Goal: Browse casually: Explore the website without a specific task or goal

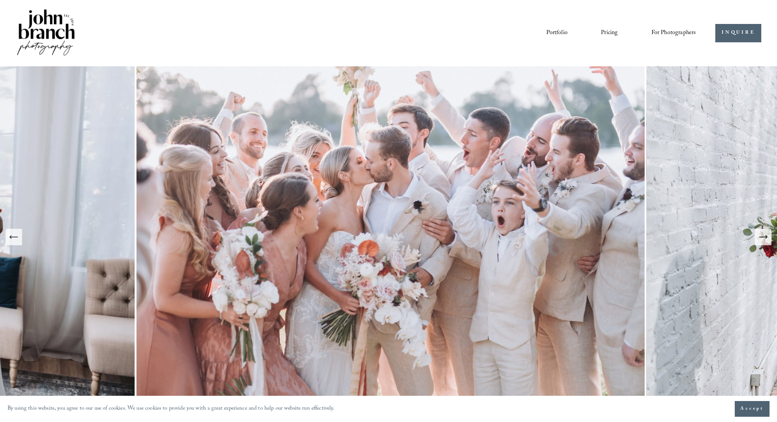
click at [763, 239] on icon "Next Slide" at bounding box center [763, 237] width 10 height 10
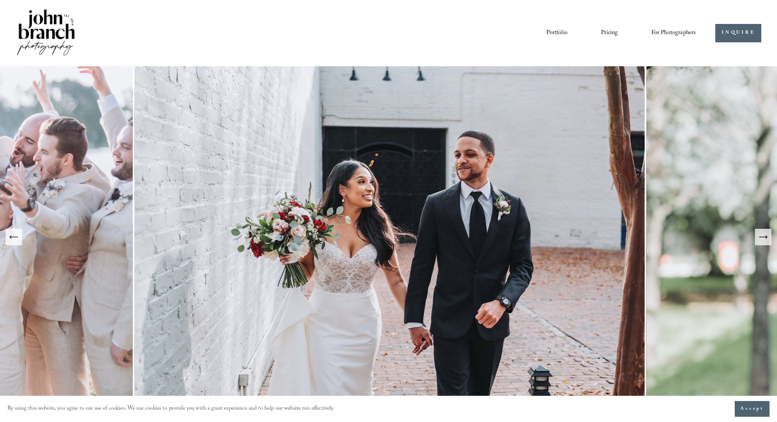
click at [763, 239] on icon "Next Slide" at bounding box center [763, 237] width 10 height 10
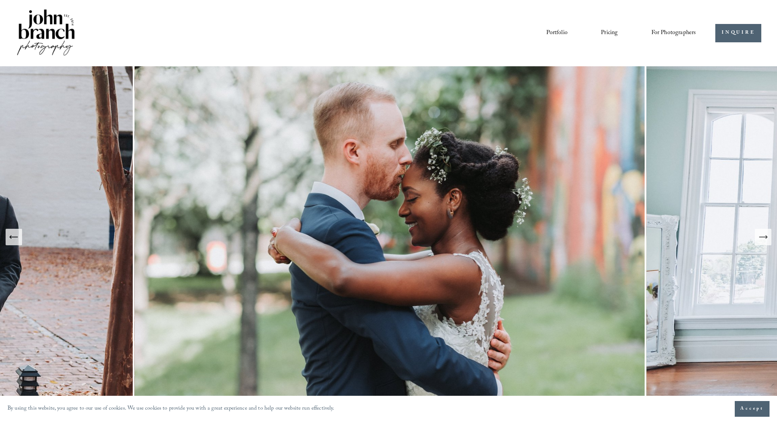
click at [763, 239] on icon "Next Slide" at bounding box center [763, 237] width 10 height 10
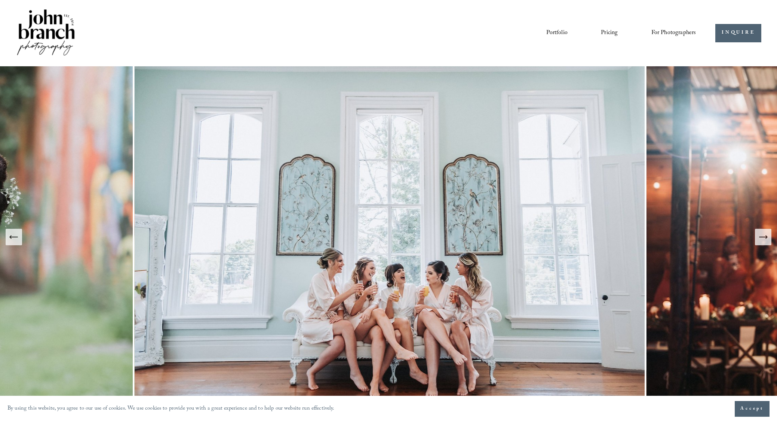
click at [763, 239] on icon "Next Slide" at bounding box center [763, 237] width 10 height 10
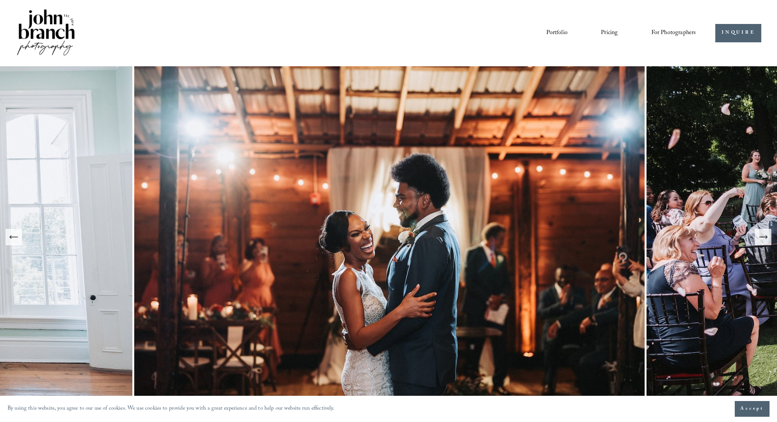
click at [763, 239] on icon "Next Slide" at bounding box center [763, 237] width 10 height 10
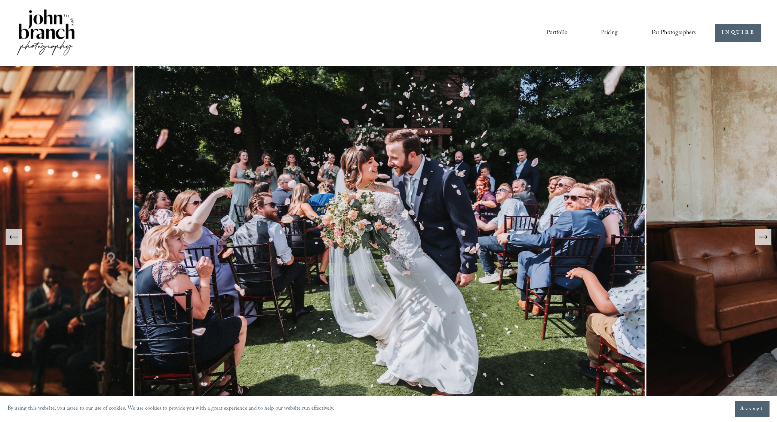
click at [763, 239] on icon "Next Slide" at bounding box center [763, 237] width 10 height 10
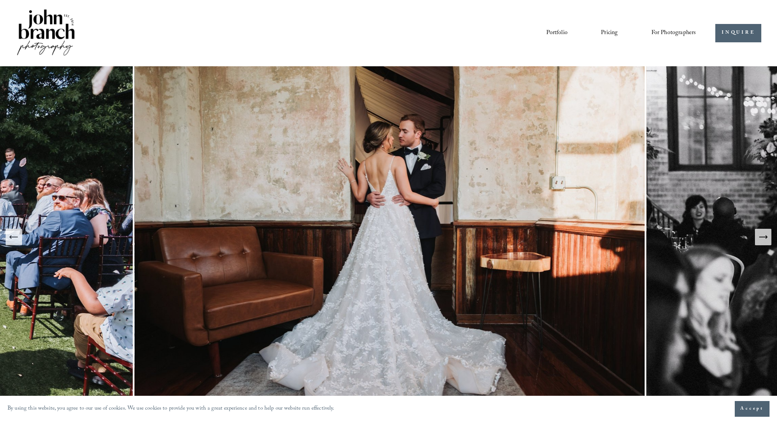
click at [763, 238] on icon "Next Slide" at bounding box center [763, 237] width 10 height 10
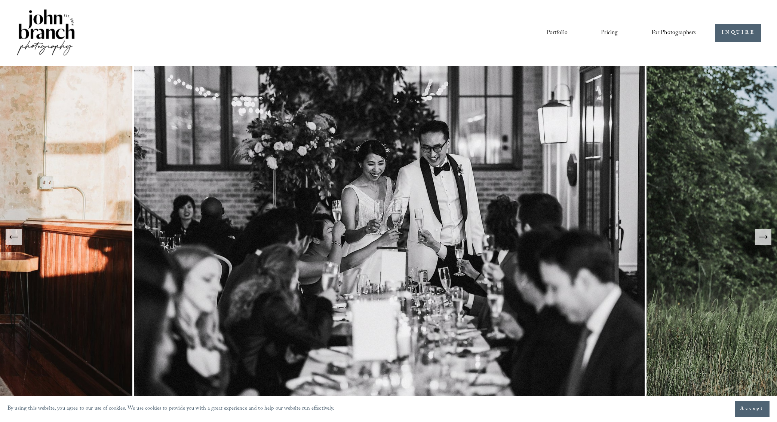
click at [763, 238] on icon "Next Slide" at bounding box center [763, 237] width 10 height 10
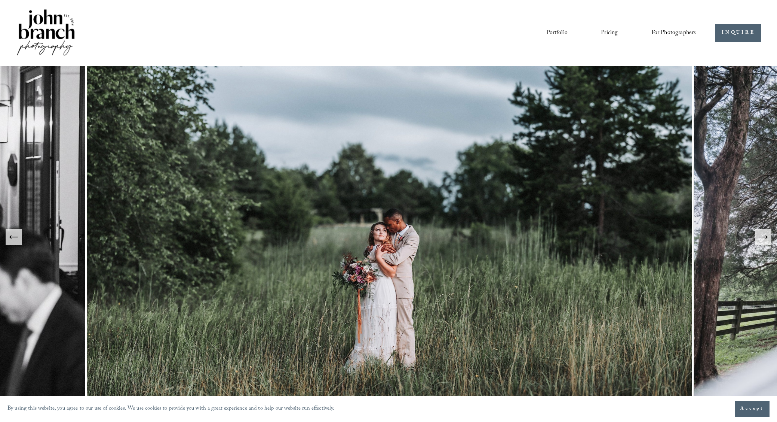
click at [763, 238] on icon "Next Slide" at bounding box center [763, 237] width 10 height 10
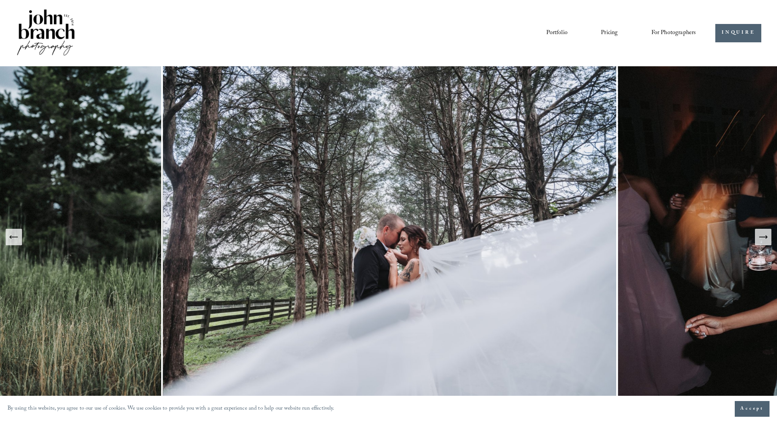
click at [763, 238] on icon "Next Slide" at bounding box center [763, 237] width 10 height 10
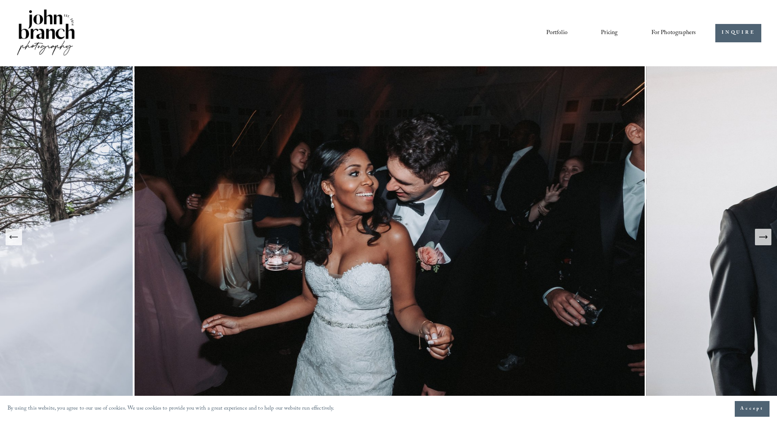
click at [763, 238] on icon "Next Slide" at bounding box center [763, 237] width 10 height 10
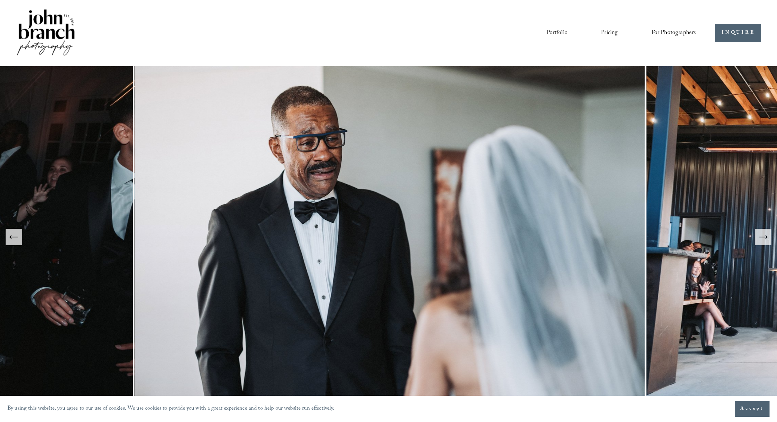
click at [763, 238] on icon "Next Slide" at bounding box center [763, 237] width 10 height 10
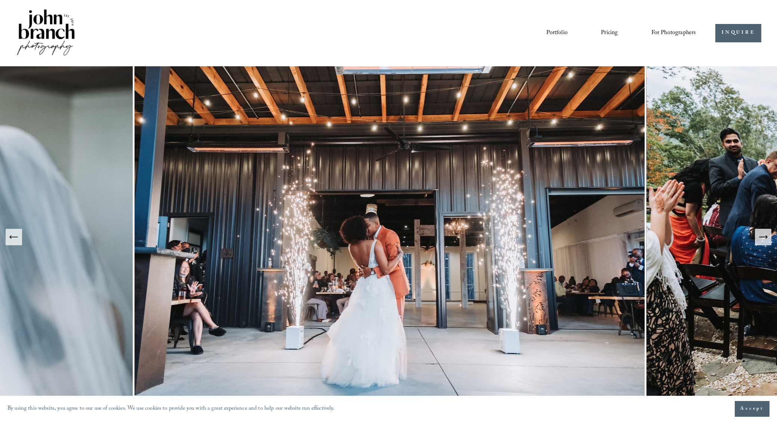
click at [763, 238] on icon "Next Slide" at bounding box center [763, 237] width 10 height 10
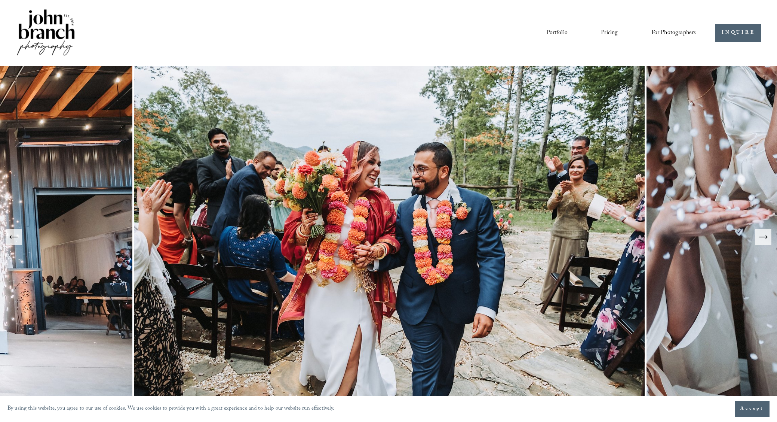
click at [763, 238] on icon "Next Slide" at bounding box center [763, 237] width 10 height 10
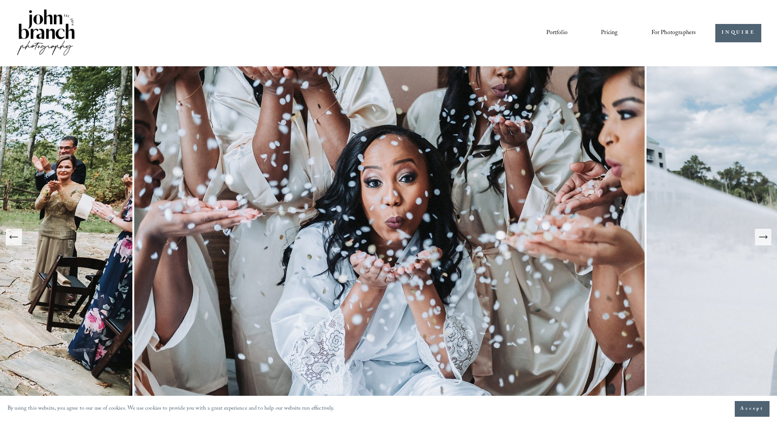
click at [763, 238] on icon "Next Slide" at bounding box center [763, 237] width 10 height 10
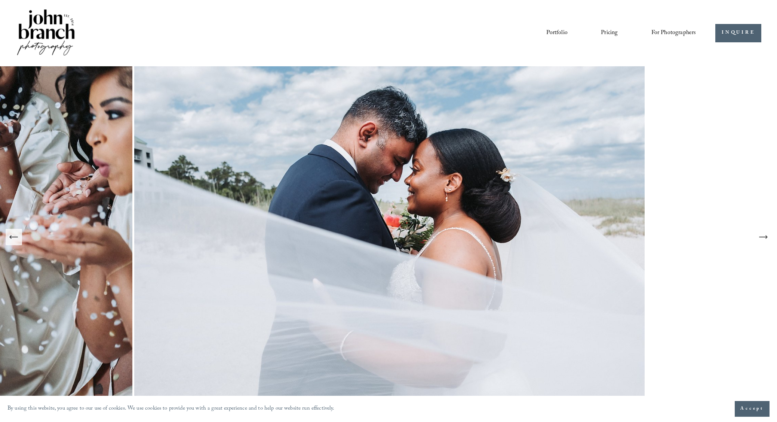
click at [763, 238] on icon "Next Slide" at bounding box center [763, 237] width 10 height 10
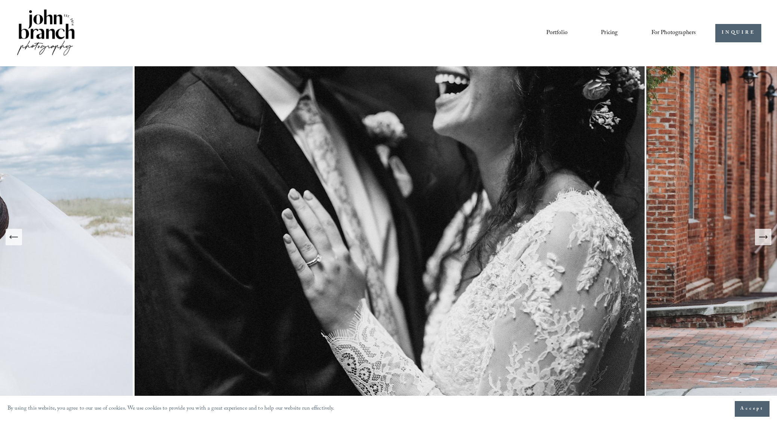
click at [763, 239] on icon "Next Slide" at bounding box center [763, 237] width 10 height 10
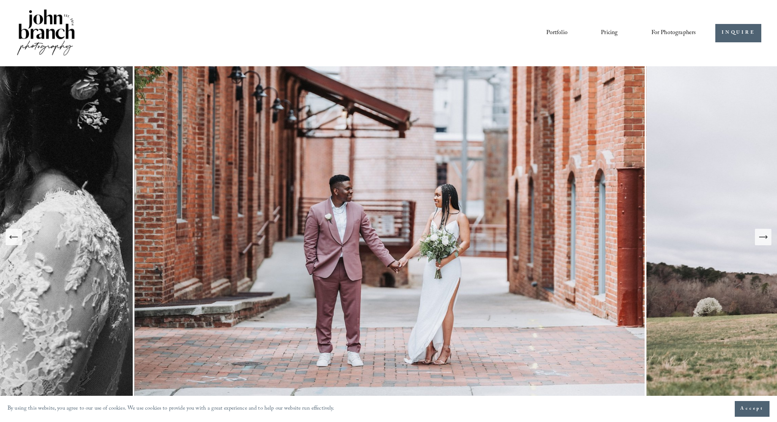
click at [763, 239] on icon "Next Slide" at bounding box center [763, 237] width 10 height 10
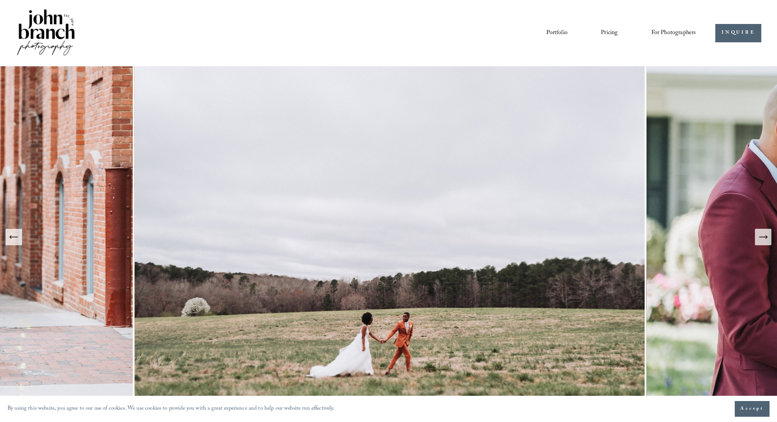
click at [760, 238] on icon "Next Slide" at bounding box center [763, 237] width 10 height 10
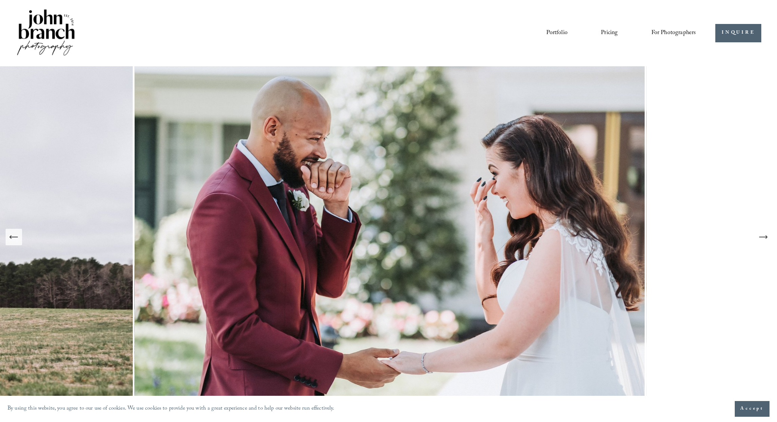
click at [760, 238] on icon "Next Slide" at bounding box center [763, 237] width 10 height 10
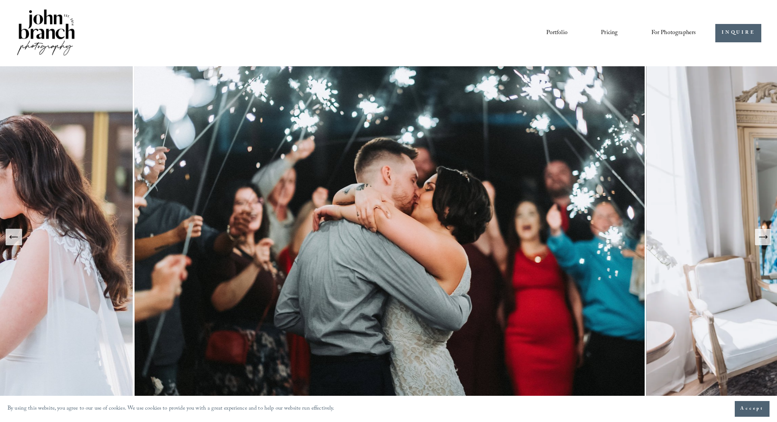
click at [760, 238] on icon "Next Slide" at bounding box center [763, 237] width 10 height 10
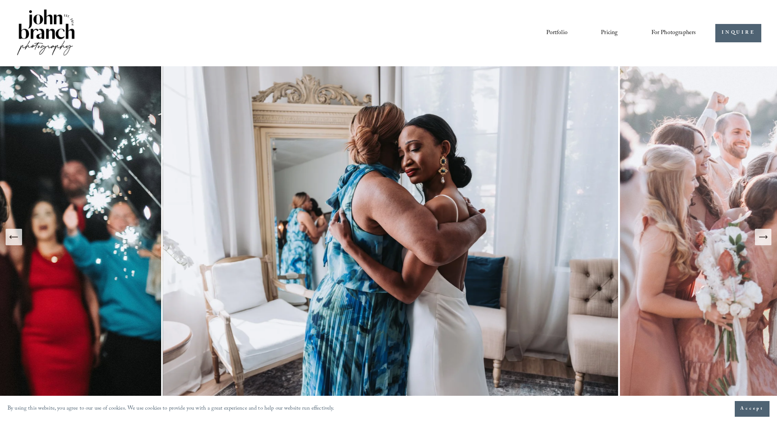
click at [759, 238] on icon "Next Slide" at bounding box center [763, 237] width 10 height 10
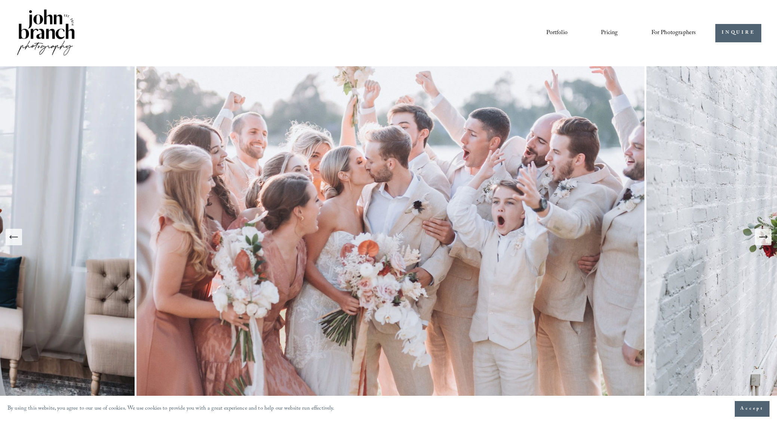
click at [565, 33] on link "Portfolio" at bounding box center [557, 33] width 21 height 13
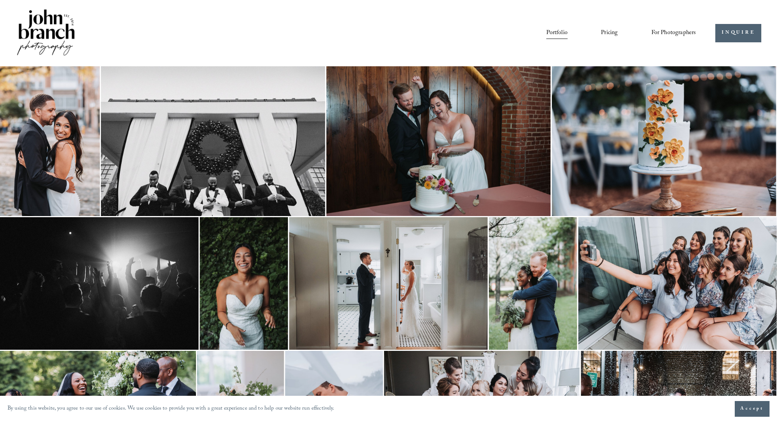
click at [608, 36] on link "Pricing" at bounding box center [609, 33] width 17 height 13
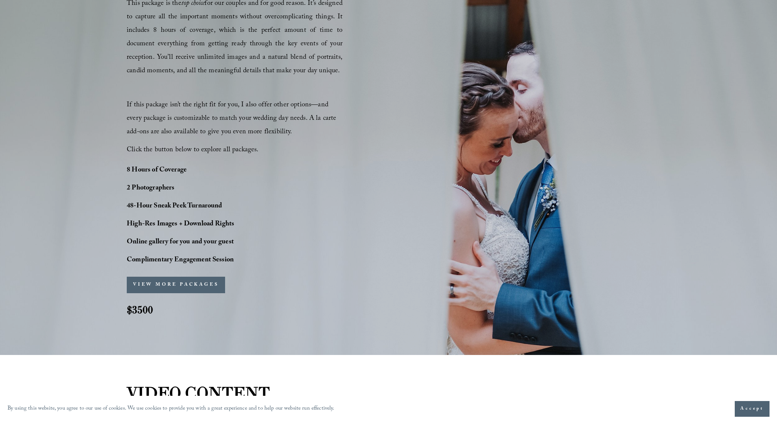
scroll to position [529, 0]
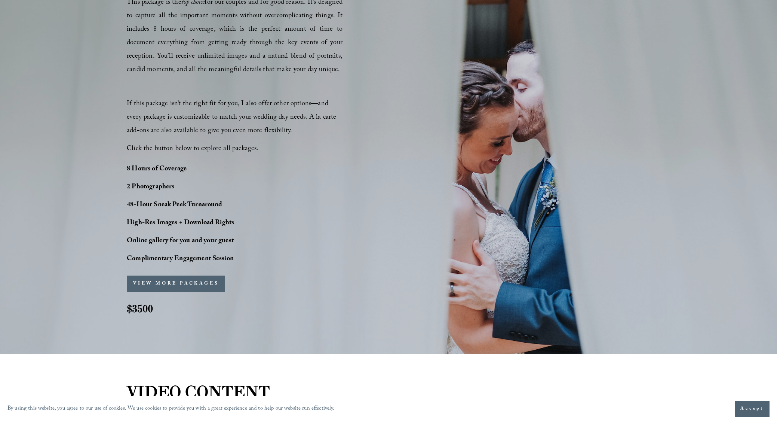
click at [197, 287] on button "VIEW MORE PACKAGES" at bounding box center [176, 283] width 98 height 16
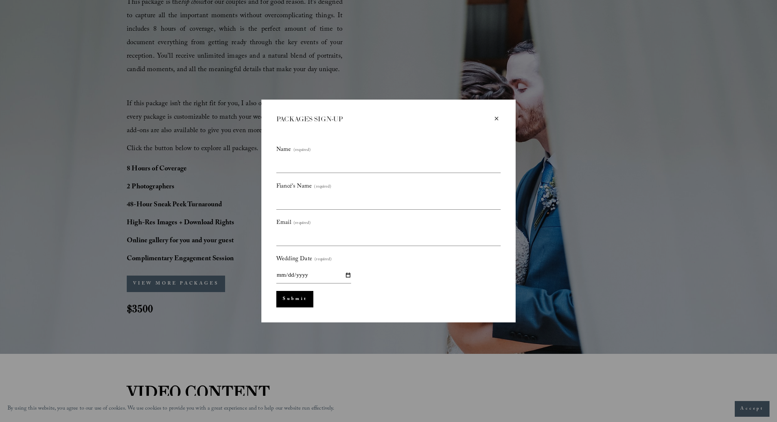
click at [495, 114] on div "×" at bounding box center [497, 118] width 8 height 8
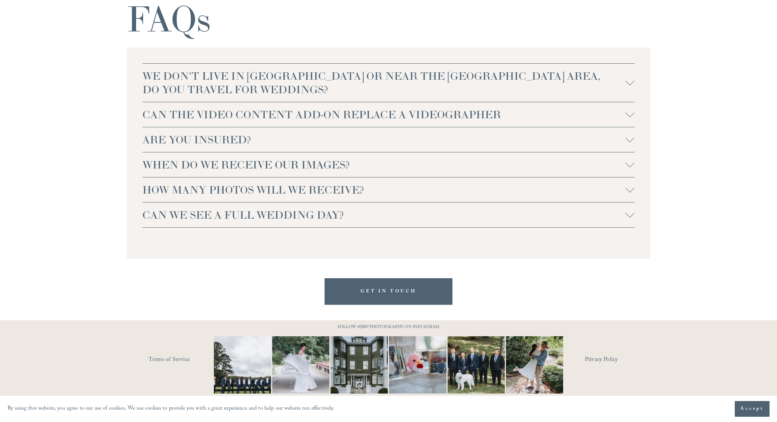
scroll to position [1674, 0]
click at [743, 409] on span "Accept" at bounding box center [753, 408] width 24 height 7
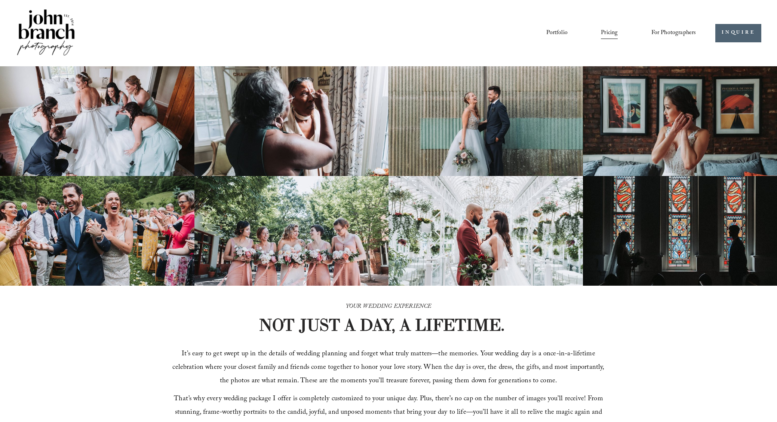
scroll to position [0, 0]
click at [43, 31] on img at bounding box center [46, 33] width 61 height 51
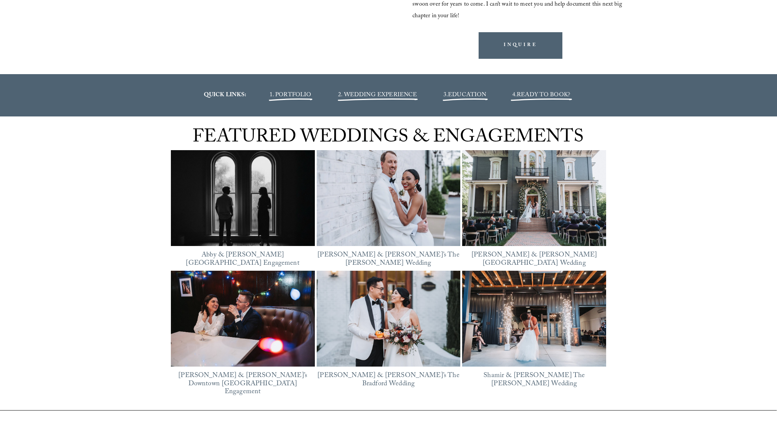
scroll to position [975, 0]
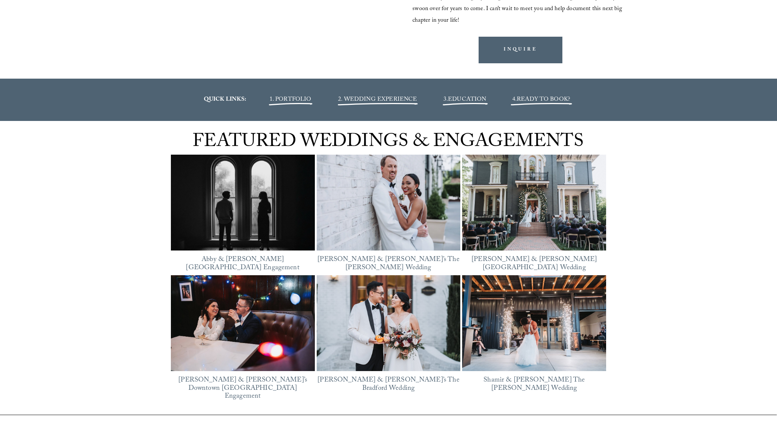
click at [217, 205] on img at bounding box center [243, 203] width 144 height 108
click at [544, 216] on img at bounding box center [534, 203] width 144 height 96
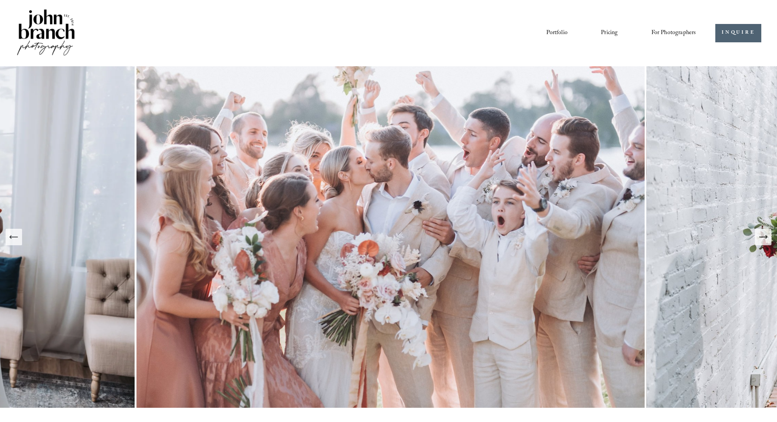
scroll to position [0, 0]
click at [563, 33] on link "Portfolio" at bounding box center [557, 33] width 21 height 13
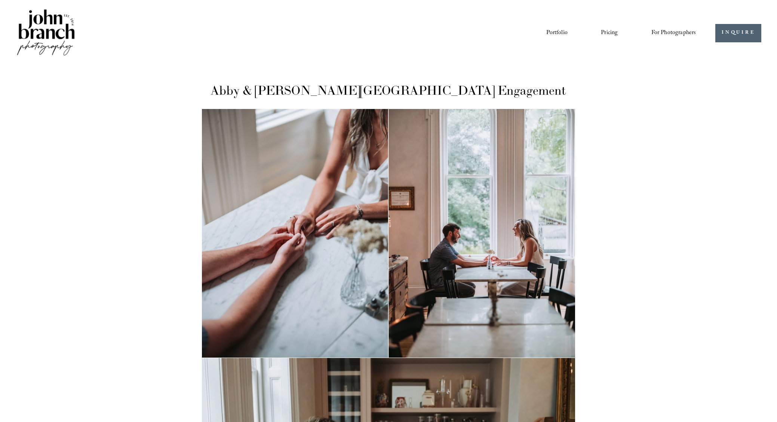
scroll to position [-3, 0]
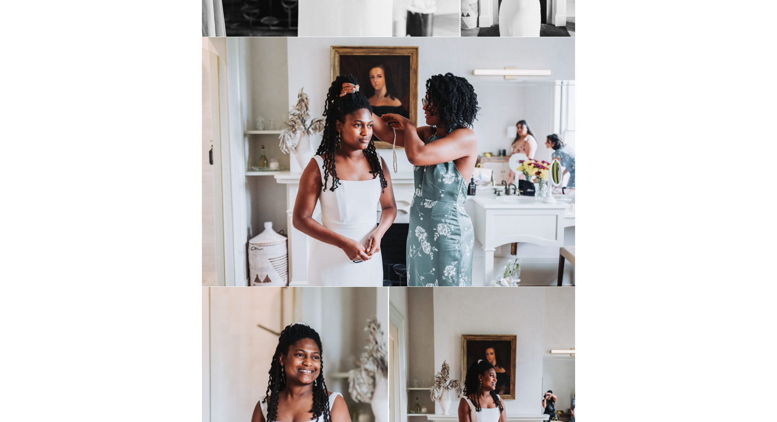
scroll to position [1524, 0]
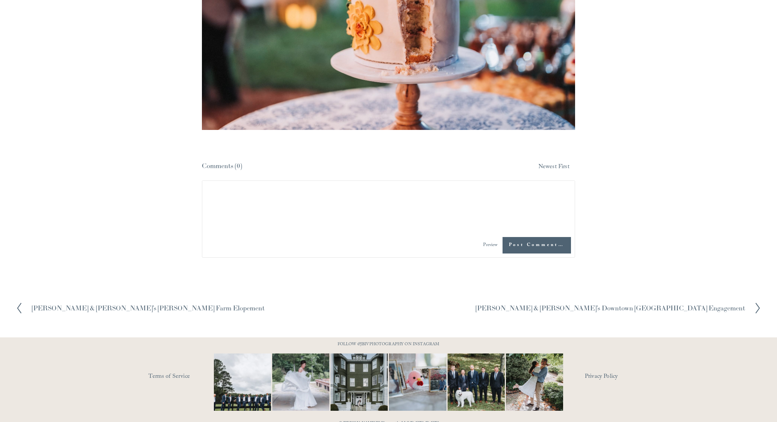
scroll to position [16235, 0]
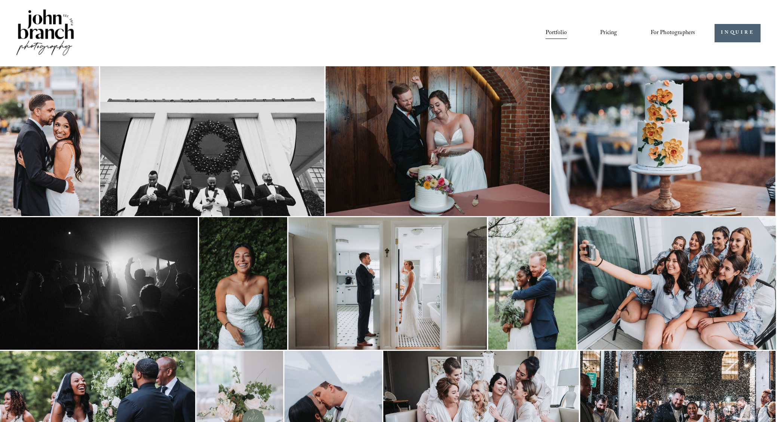
scroll to position [0, 1]
click at [415, 273] on img at bounding box center [387, 283] width 199 height 132
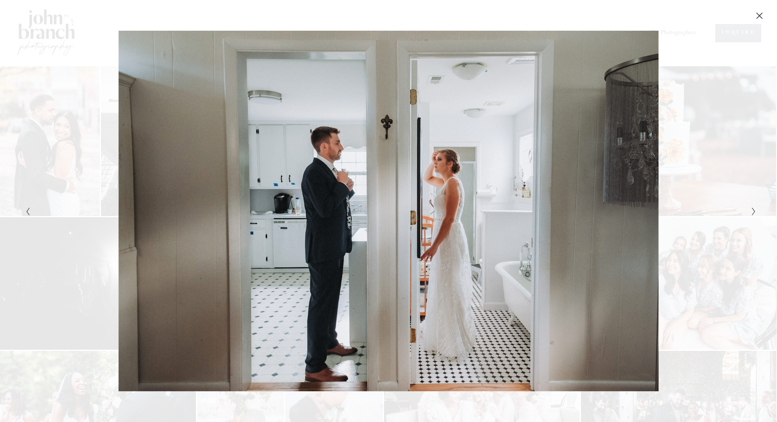
click at [757, 16] on icon "Close" at bounding box center [759, 15] width 7 height 7
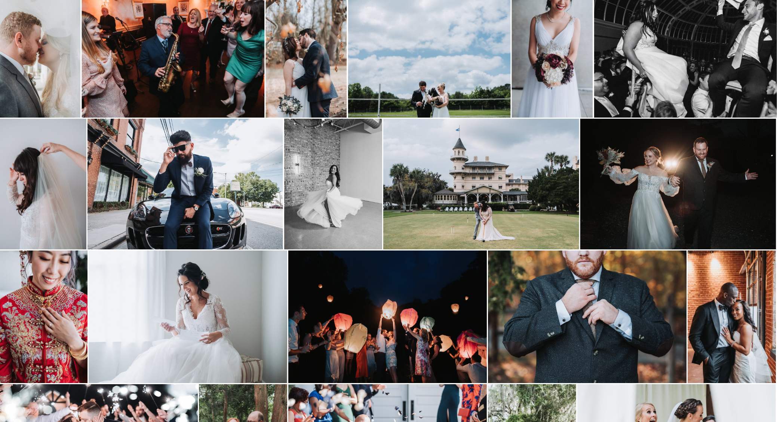
scroll to position [497, 1]
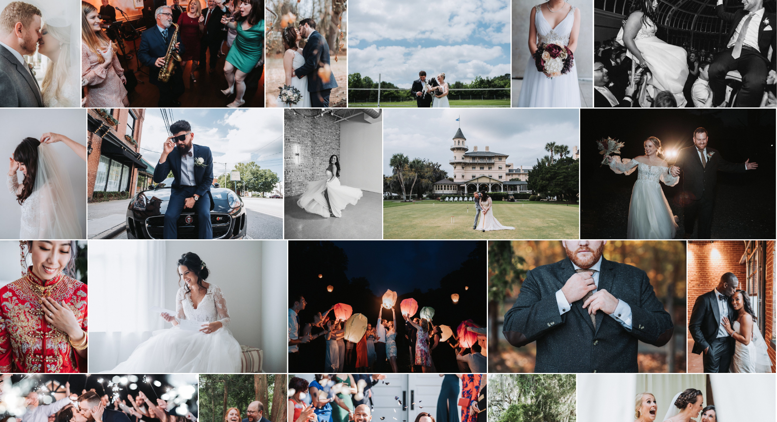
click at [480, 187] on img at bounding box center [481, 174] width 196 height 131
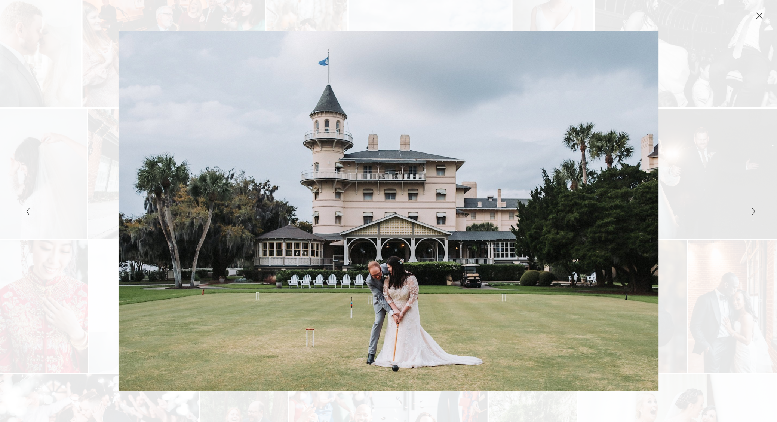
click at [753, 205] on div "Gallery" at bounding box center [572, 211] width 366 height 360
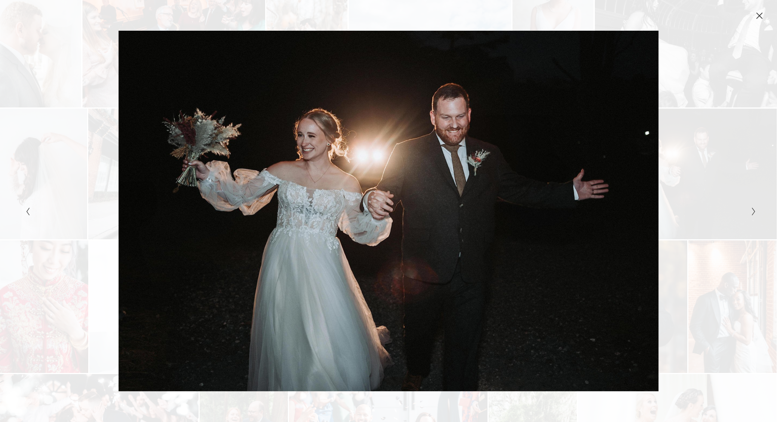
click at [752, 210] on icon "Next Slide" at bounding box center [754, 211] width 5 height 9
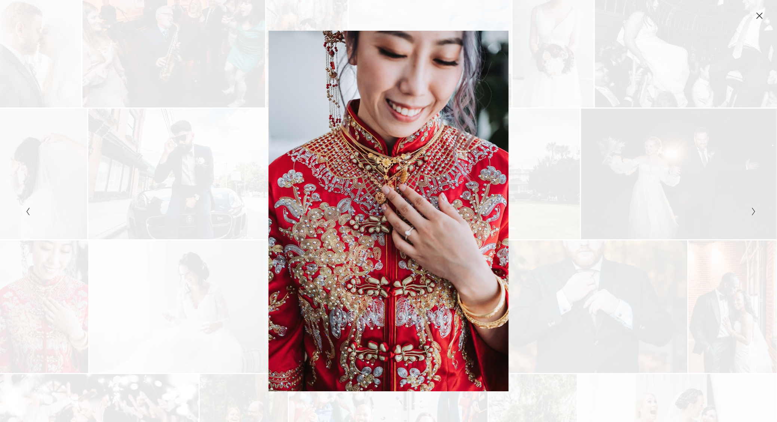
click at [752, 210] on icon "Next Slide" at bounding box center [754, 211] width 5 height 9
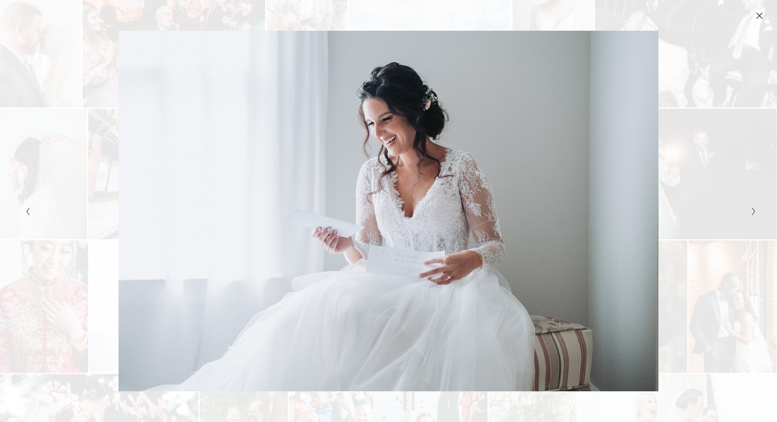
click at [755, 212] on polyline "Next Slide" at bounding box center [753, 211] width 3 height 7
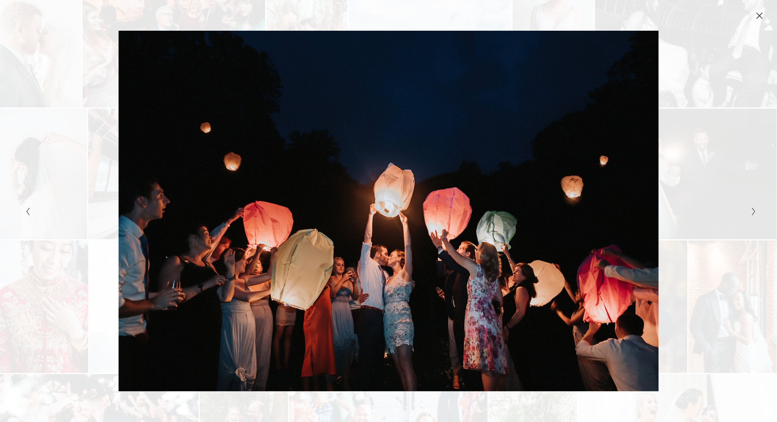
click at [755, 212] on polyline "Next Slide" at bounding box center [753, 211] width 3 height 7
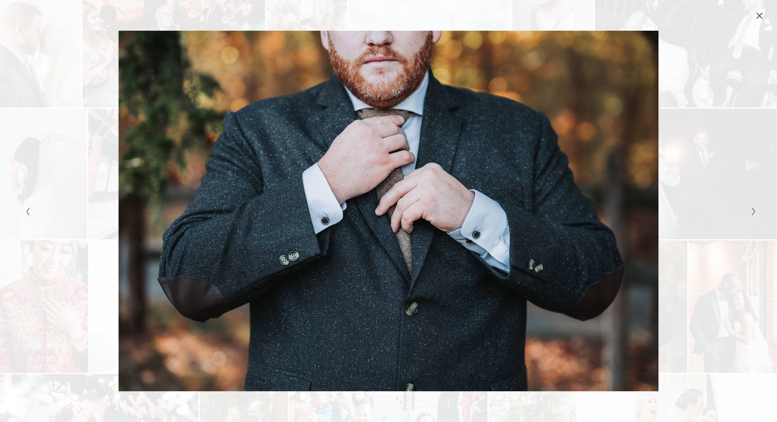
click at [755, 212] on polyline "Next Slide" at bounding box center [753, 211] width 3 height 7
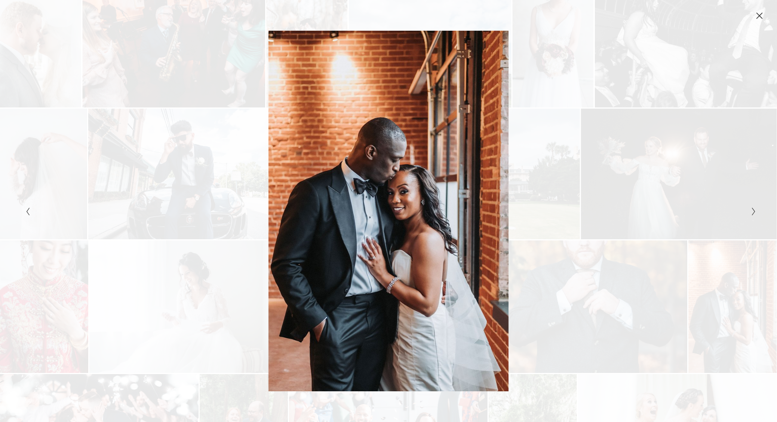
click at [755, 212] on polyline "Next Slide" at bounding box center [753, 211] width 3 height 7
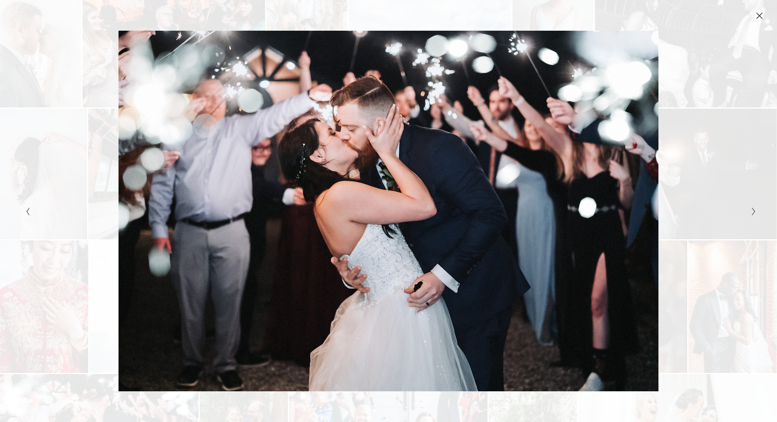
click at [755, 212] on polyline "Next Slide" at bounding box center [753, 211] width 3 height 7
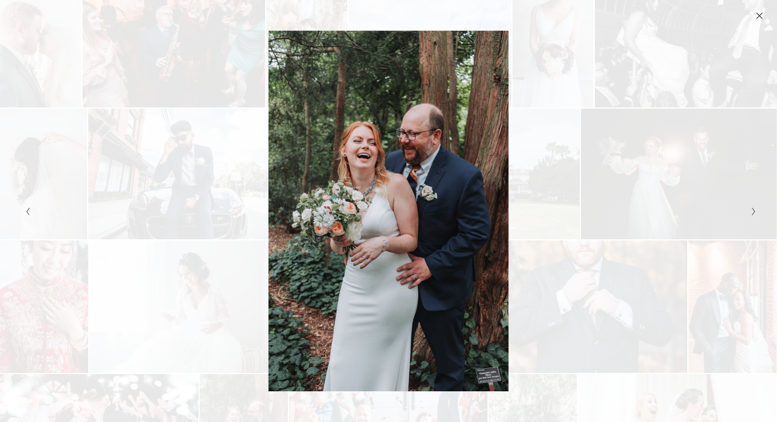
click at [755, 212] on polyline "Next Slide" at bounding box center [753, 211] width 3 height 7
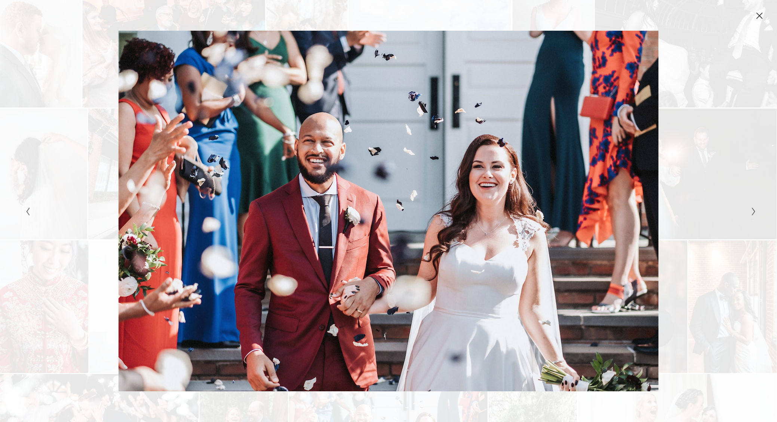
click at [755, 212] on polyline "Next Slide" at bounding box center [753, 211] width 3 height 7
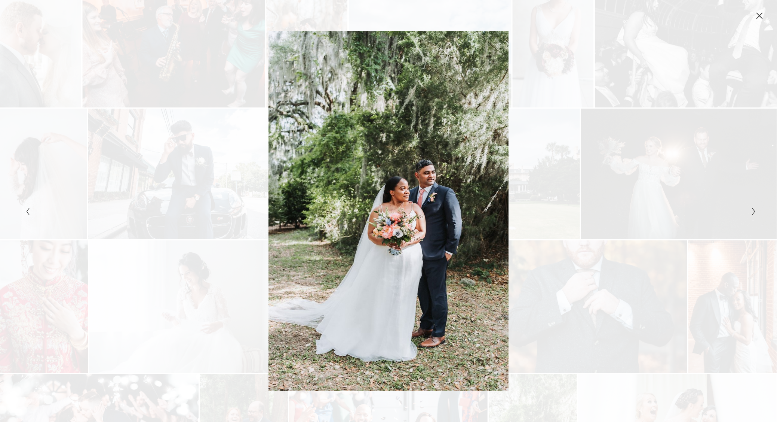
click at [755, 212] on polyline "Next Slide" at bounding box center [753, 211] width 3 height 7
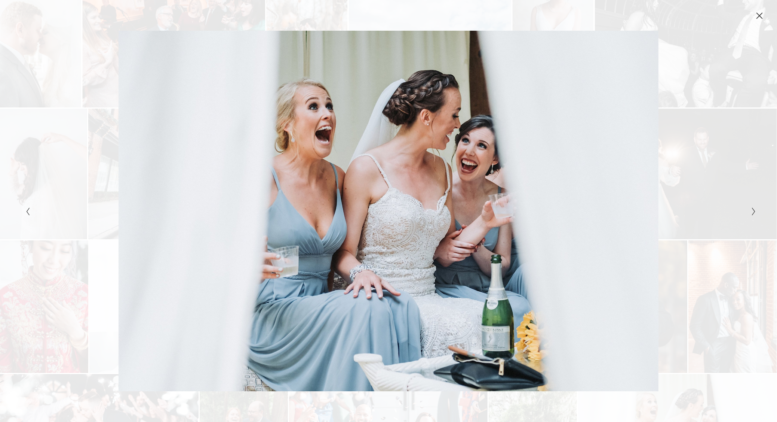
click at [755, 212] on polyline "Next Slide" at bounding box center [753, 211] width 3 height 7
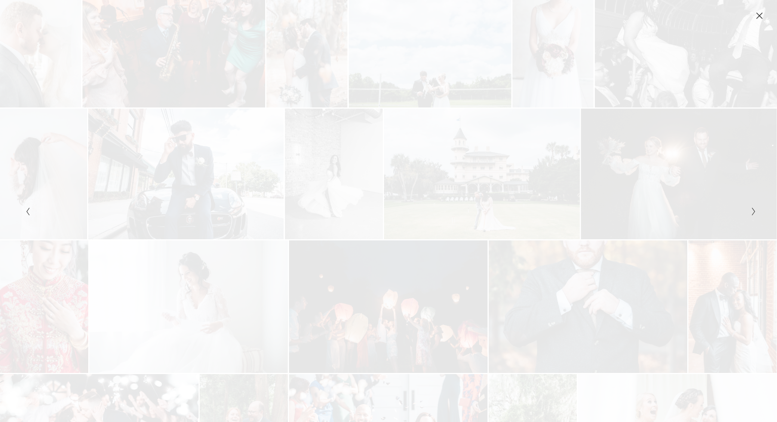
click at [755, 212] on polyline "Next Slide" at bounding box center [753, 211] width 3 height 7
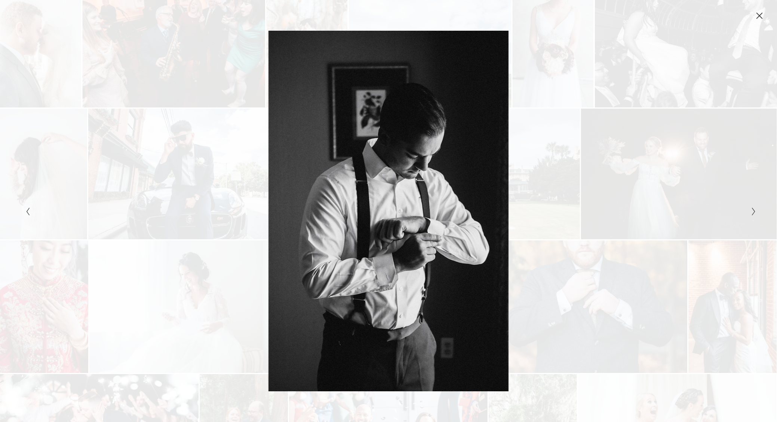
click at [755, 212] on polyline "Next Slide" at bounding box center [753, 211] width 3 height 7
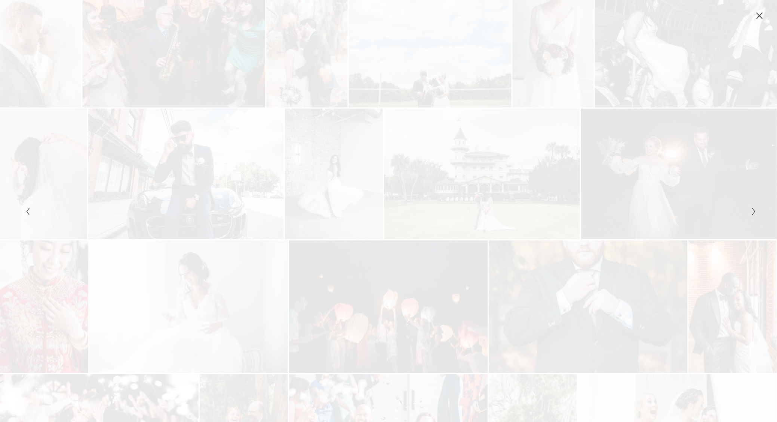
click at [756, 210] on icon "Next Slide" at bounding box center [754, 211] width 5 height 9
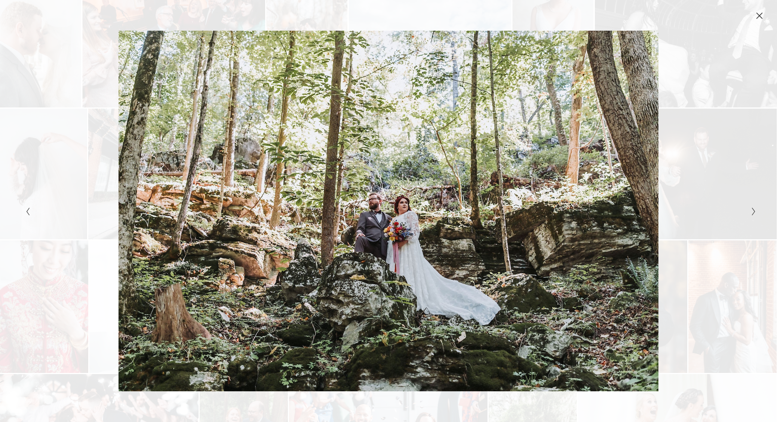
click at [756, 210] on icon "Next Slide" at bounding box center [754, 211] width 5 height 9
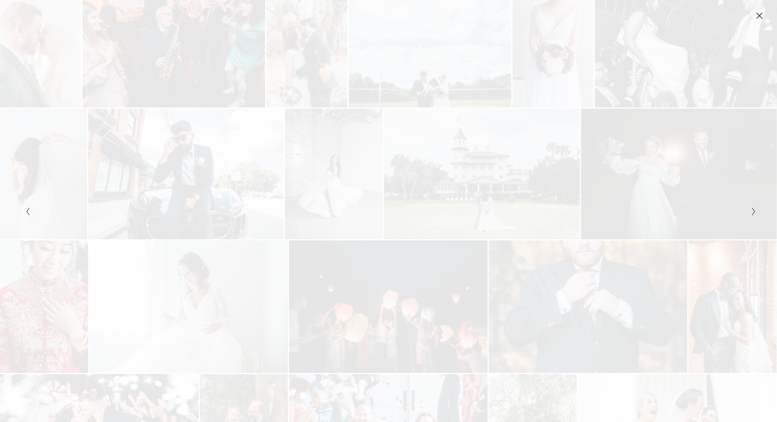
click at [756, 210] on icon "Next Slide" at bounding box center [754, 211] width 5 height 9
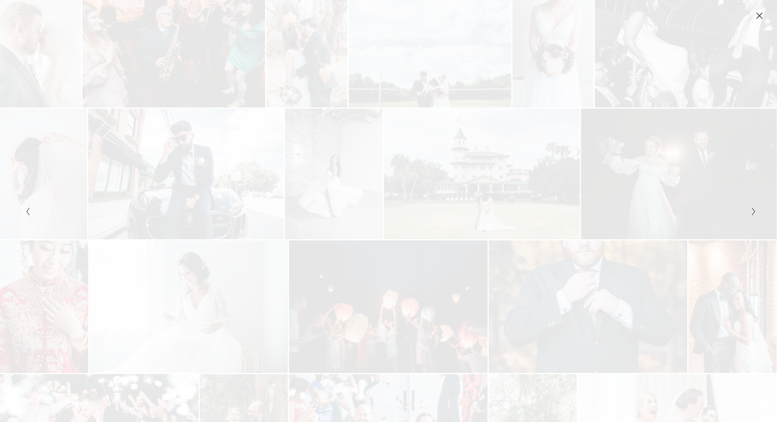
click at [756, 210] on icon "Next Slide" at bounding box center [754, 211] width 5 height 9
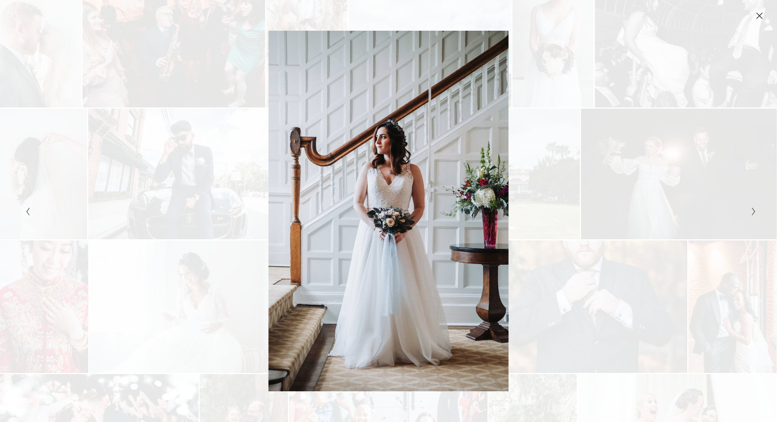
click at [760, 13] on icon "Close" at bounding box center [759, 15] width 7 height 7
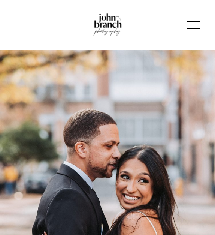
click at [109, 19] on img at bounding box center [107, 25] width 29 height 24
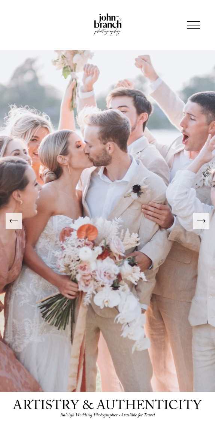
click at [204, 224] on icon "Next Slide" at bounding box center [201, 221] width 10 height 10
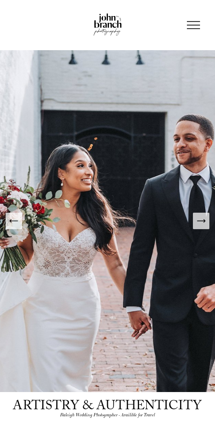
click at [204, 224] on icon "Next Slide" at bounding box center [201, 221] width 10 height 10
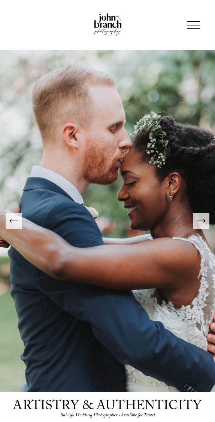
click at [204, 224] on icon "Next Slide" at bounding box center [201, 221] width 10 height 10
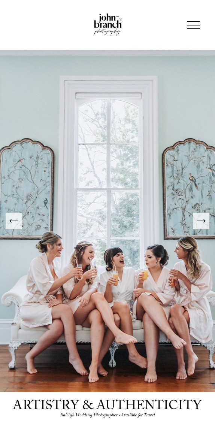
click at [204, 224] on icon "Next Slide" at bounding box center [201, 221] width 10 height 10
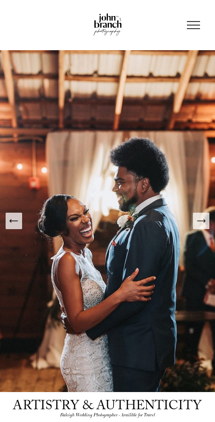
click at [204, 224] on icon "Next Slide" at bounding box center [201, 221] width 10 height 10
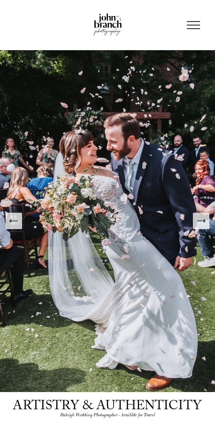
click at [204, 224] on icon "Next Slide" at bounding box center [201, 221] width 10 height 10
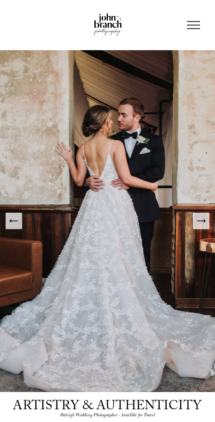
click at [204, 224] on icon "Next Slide" at bounding box center [201, 221] width 10 height 10
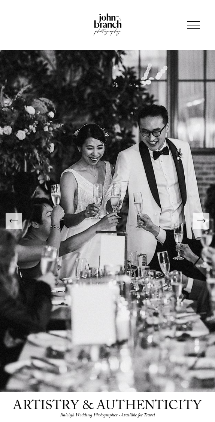
click at [204, 224] on icon "Next Slide" at bounding box center [201, 221] width 10 height 10
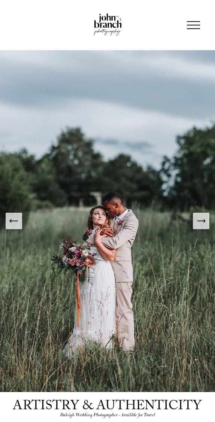
click at [204, 224] on icon "Next Slide" at bounding box center [201, 221] width 10 height 10
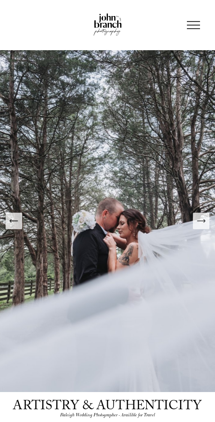
click at [204, 224] on icon "Next Slide" at bounding box center [201, 221] width 10 height 10
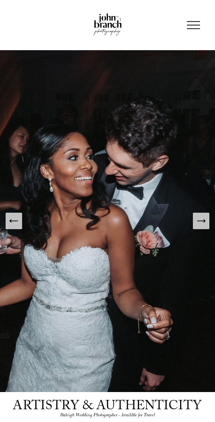
click at [204, 224] on icon "Next Slide" at bounding box center [201, 221] width 10 height 10
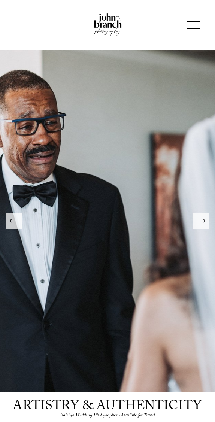
click at [204, 224] on icon "Next Slide" at bounding box center [201, 221] width 10 height 10
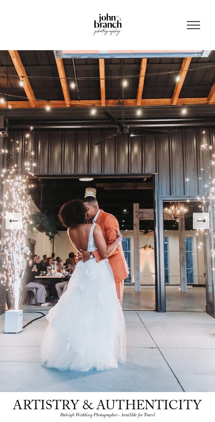
click at [204, 224] on icon "Next Slide" at bounding box center [201, 221] width 10 height 10
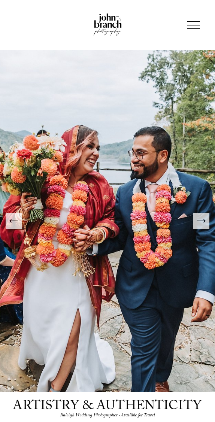
click at [204, 224] on icon "Next Slide" at bounding box center [201, 221] width 10 height 10
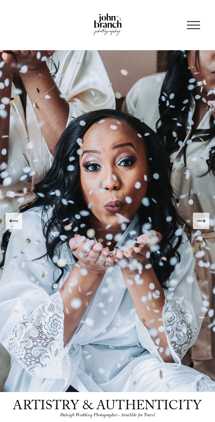
click at [204, 224] on icon "Next Slide" at bounding box center [201, 221] width 10 height 10
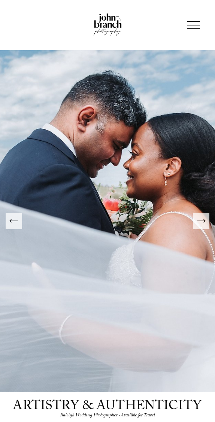
click at [204, 224] on icon "Next Slide" at bounding box center [201, 221] width 10 height 10
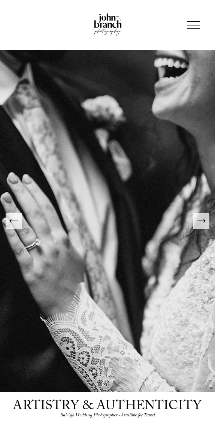
click at [204, 224] on icon "Next Slide" at bounding box center [201, 221] width 10 height 10
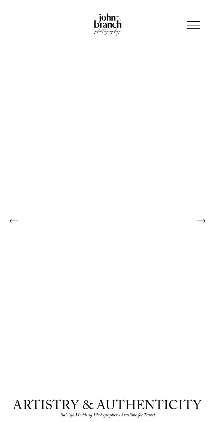
click at [204, 224] on icon "Next Slide" at bounding box center [201, 221] width 10 height 10
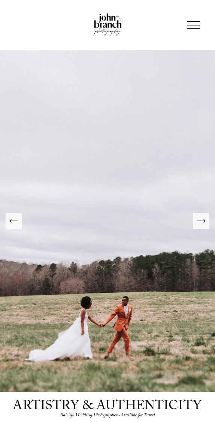
click at [204, 224] on icon "Next Slide" at bounding box center [201, 221] width 10 height 10
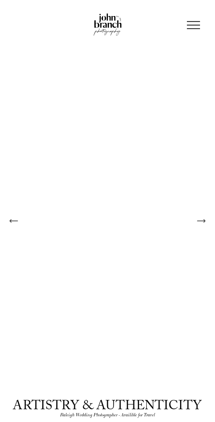
click at [204, 224] on icon "Next Slide" at bounding box center [201, 221] width 10 height 10
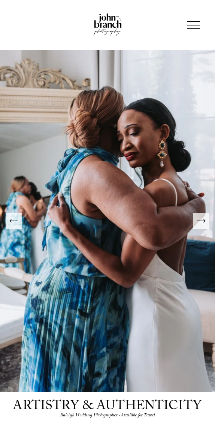
click at [204, 224] on icon "Next Slide" at bounding box center [201, 221] width 10 height 10
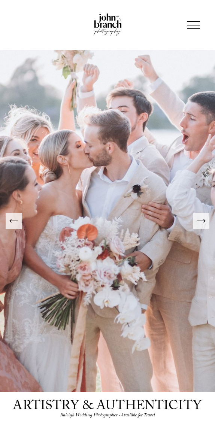
click at [204, 224] on icon "Next Slide" at bounding box center [201, 221] width 10 height 10
